Goal: Information Seeking & Learning: Learn about a topic

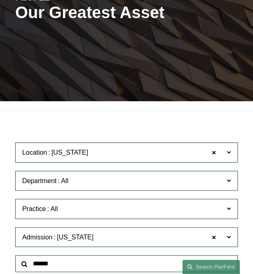
scroll to position [105, 0]
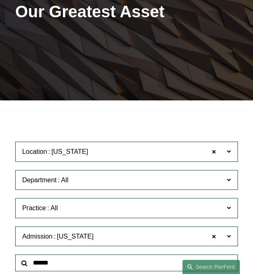
click at [114, 153] on span "Location [US_STATE]" at bounding box center [119, 151] width 194 height 11
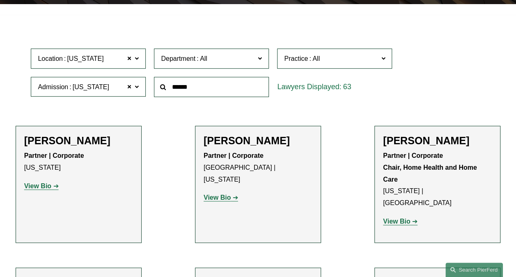
scroll to position [246, 0]
click at [0, 0] on link "Los Angeles" at bounding box center [0, 0] width 0 height 0
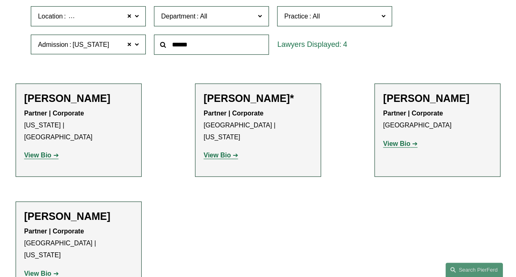
scroll to position [247, 0]
click at [128, 46] on span at bounding box center [129, 44] width 5 height 11
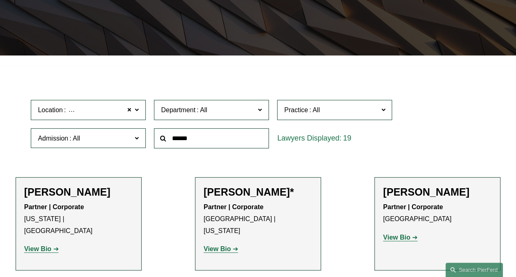
scroll to position [124, 0]
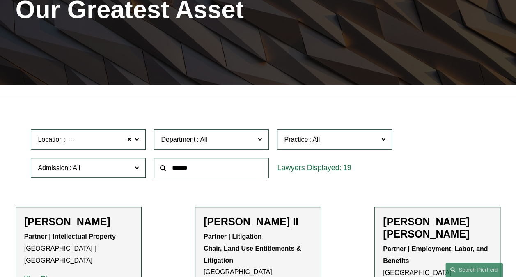
click at [136, 170] on span at bounding box center [137, 167] width 4 height 11
click at [0, 0] on link "[US_STATE]" at bounding box center [0, 0] width 0 height 0
click at [130, 140] on span at bounding box center [129, 139] width 5 height 11
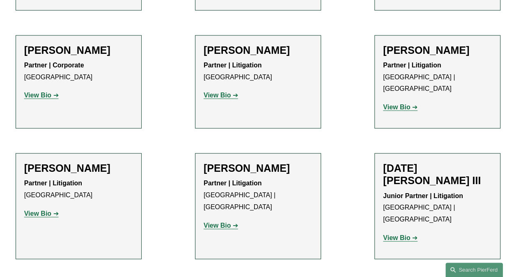
scroll to position [935, 0]
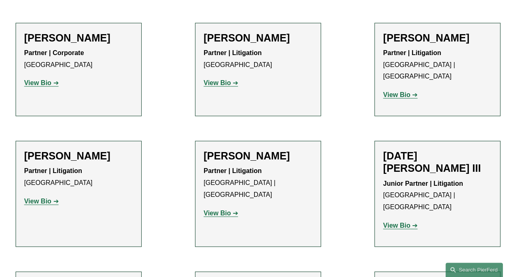
click at [228, 209] on strong "View Bio" at bounding box center [217, 212] width 27 height 7
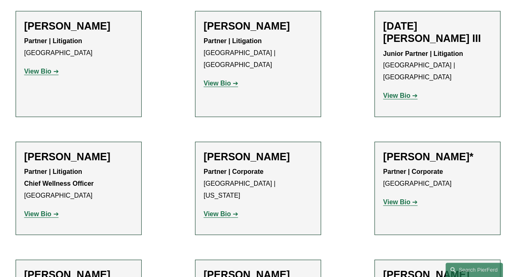
scroll to position [1064, 0]
click at [220, 211] on strong "View Bio" at bounding box center [217, 214] width 27 height 7
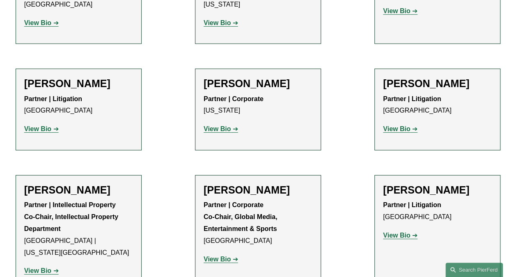
scroll to position [1282, 0]
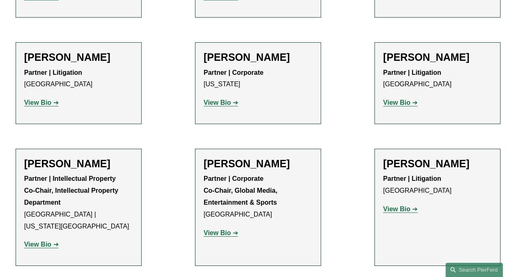
click at [223, 229] on strong "View Bio" at bounding box center [217, 232] width 27 height 7
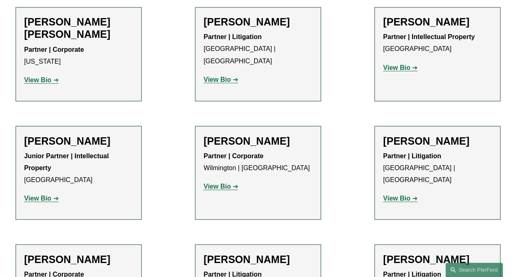
scroll to position [714, 0]
click at [210, 182] on strong "View Bio" at bounding box center [217, 185] width 27 height 7
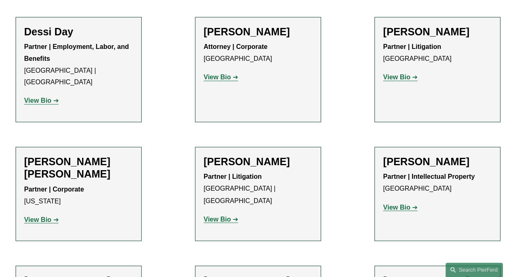
scroll to position [575, 0]
click at [252, 206] on strong "View Bio" at bounding box center [396, 206] width 27 height 7
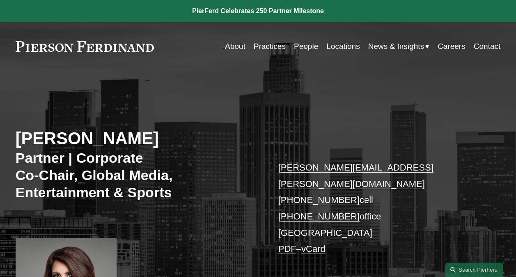
scroll to position [5, 0]
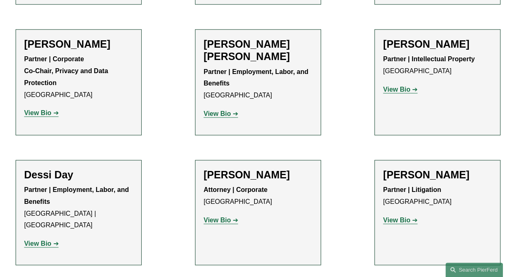
scroll to position [427, 0]
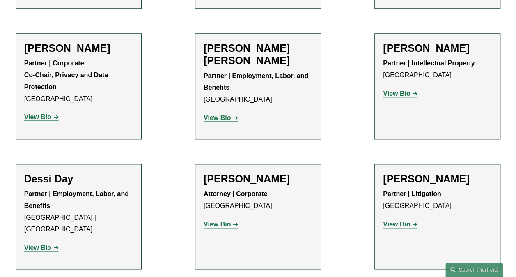
click at [47, 250] on strong "View Bio" at bounding box center [37, 247] width 27 height 7
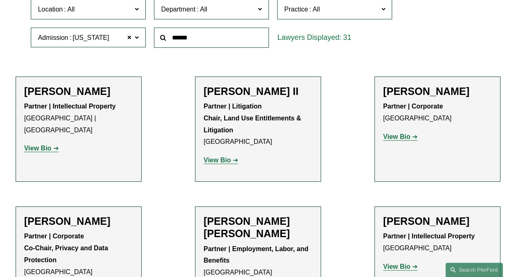
scroll to position [255, 0]
click at [213, 161] on strong "View Bio" at bounding box center [217, 159] width 27 height 7
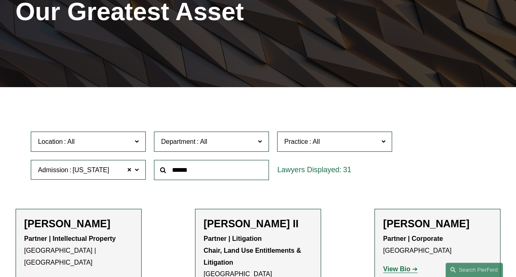
scroll to position [122, 0]
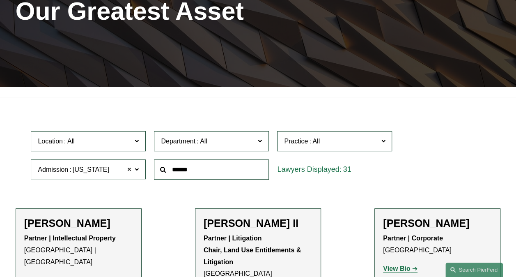
click at [131, 167] on span at bounding box center [129, 169] width 5 height 11
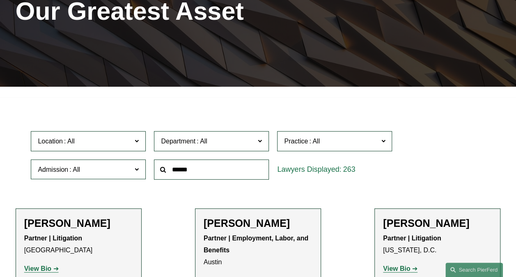
click at [138, 139] on span at bounding box center [137, 141] width 4 height 11
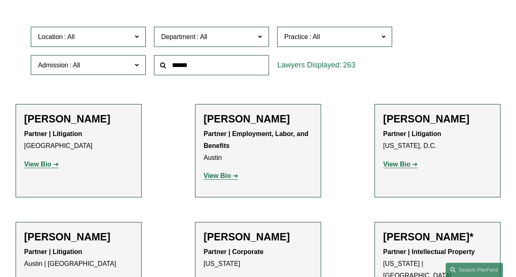
scroll to position [251, 0]
click at [0, 0] on link "Los Angeles" at bounding box center [0, 0] width 0 height 0
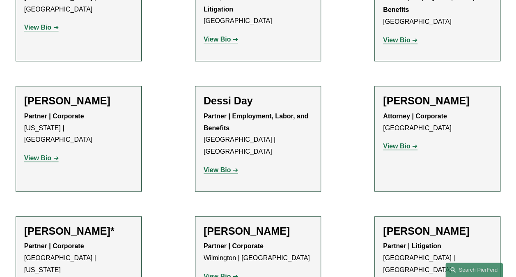
scroll to position [375, 0]
click at [46, 154] on strong "View Bio" at bounding box center [37, 157] width 27 height 7
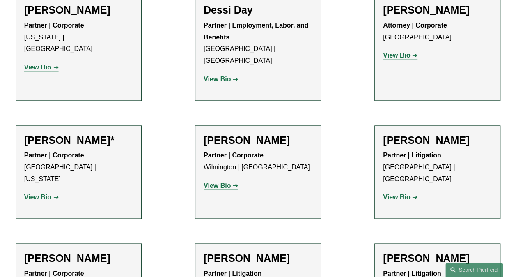
scroll to position [469, 0]
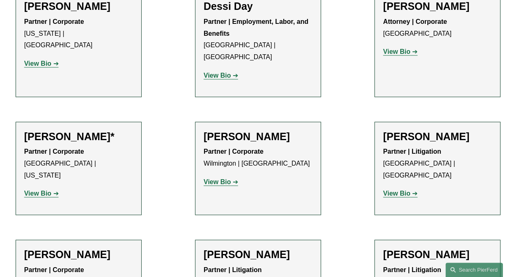
click at [41, 190] on strong "View Bio" at bounding box center [37, 193] width 27 height 7
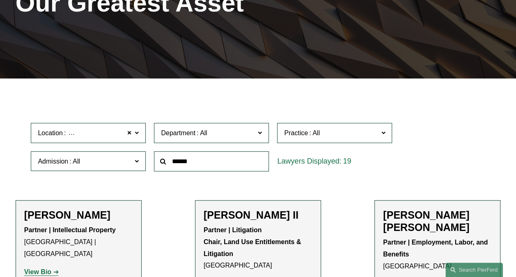
scroll to position [143, 0]
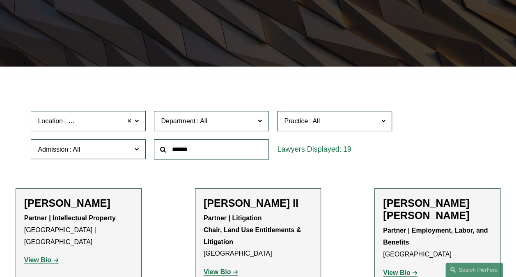
click at [130, 123] on span at bounding box center [129, 121] width 5 height 11
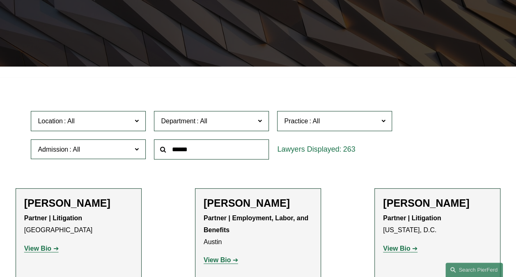
click at [131, 151] on span "Admission" at bounding box center [85, 149] width 94 height 11
click at [0, 0] on link "[US_STATE]" at bounding box center [0, 0] width 0 height 0
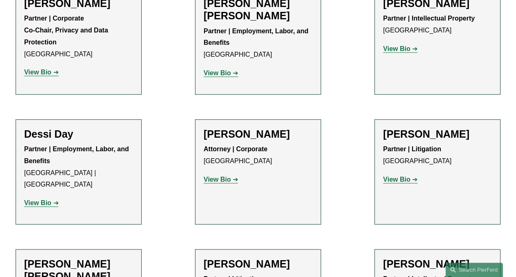
scroll to position [475, 0]
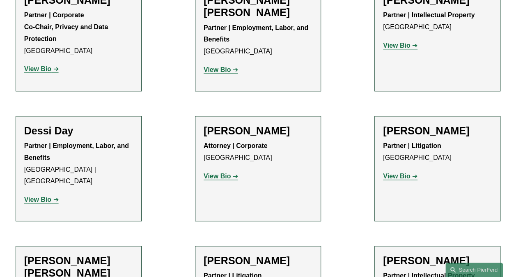
click at [391, 179] on strong "View Bio" at bounding box center [396, 176] width 27 height 7
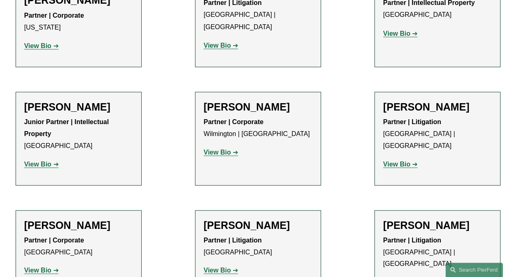
scroll to position [747, 0]
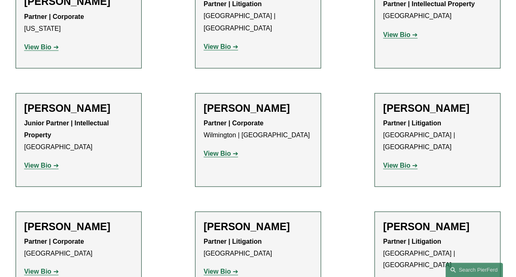
click at [400, 161] on strong "View Bio" at bounding box center [396, 164] width 27 height 7
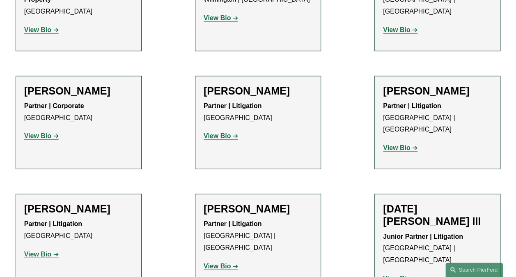
scroll to position [887, 0]
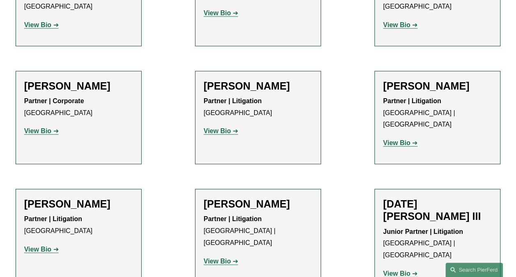
click at [223, 127] on strong "View Bio" at bounding box center [217, 130] width 27 height 7
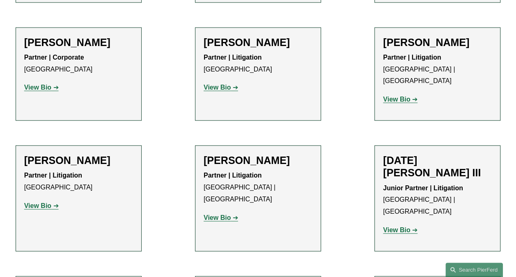
scroll to position [933, 0]
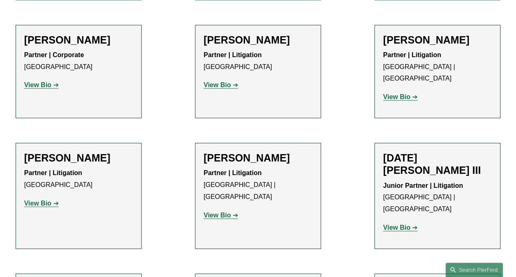
click at [398, 93] on strong "View Bio" at bounding box center [396, 96] width 27 height 7
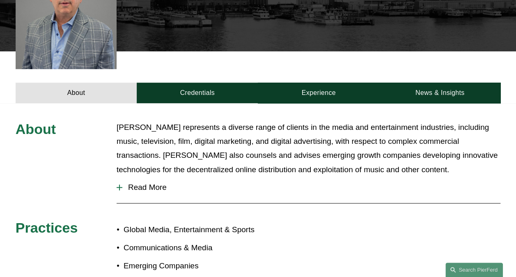
scroll to position [252, 0]
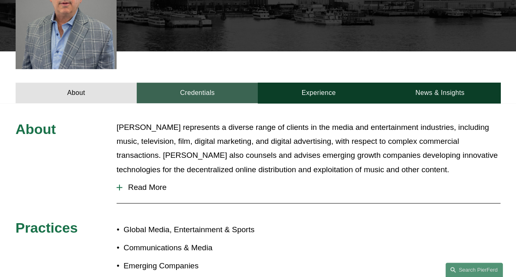
click at [203, 83] on link "Credentials" at bounding box center [197, 93] width 121 height 21
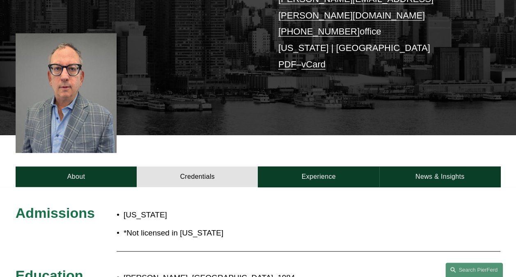
scroll to position [167, 0]
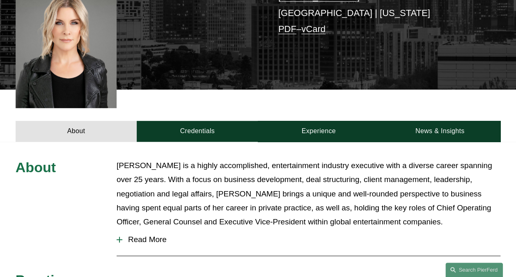
scroll to position [219, 0]
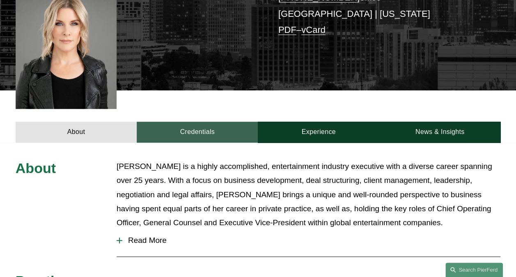
click at [203, 122] on link "Credentials" at bounding box center [197, 132] width 121 height 21
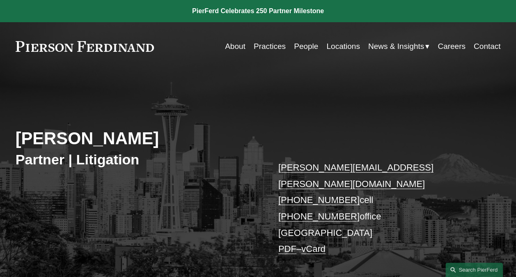
scroll to position [9, 0]
